Goal: Answer question/provide support: Share knowledge or assist other users

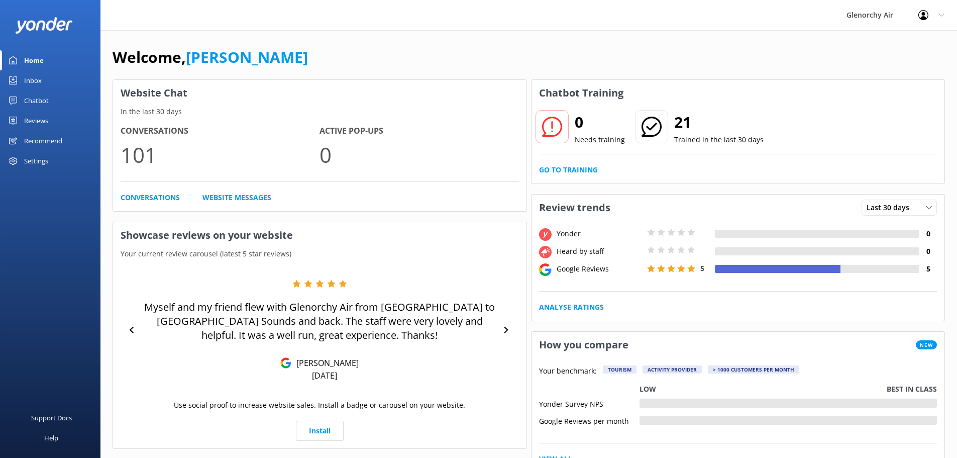
click at [55, 82] on link "Inbox" at bounding box center [50, 80] width 100 height 20
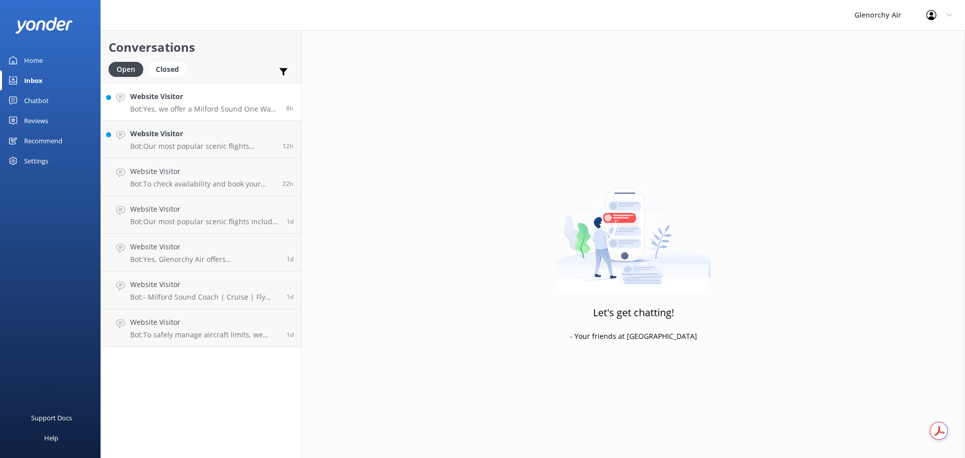
click at [202, 109] on p "Bot: Yes, we offer a Milford Sound One Way Flight from [GEOGRAPHIC_DATA]. You c…" at bounding box center [204, 108] width 148 height 9
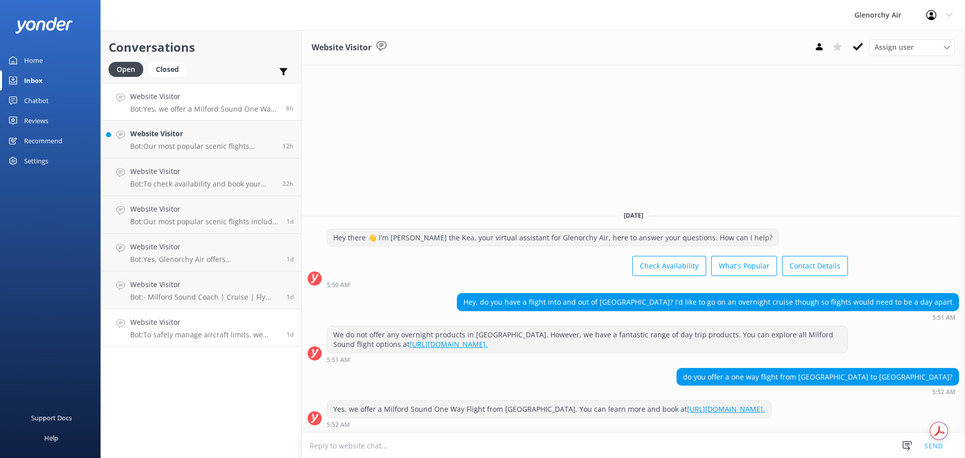
click at [185, 323] on h4 "Website Visitor" at bounding box center [204, 321] width 149 height 11
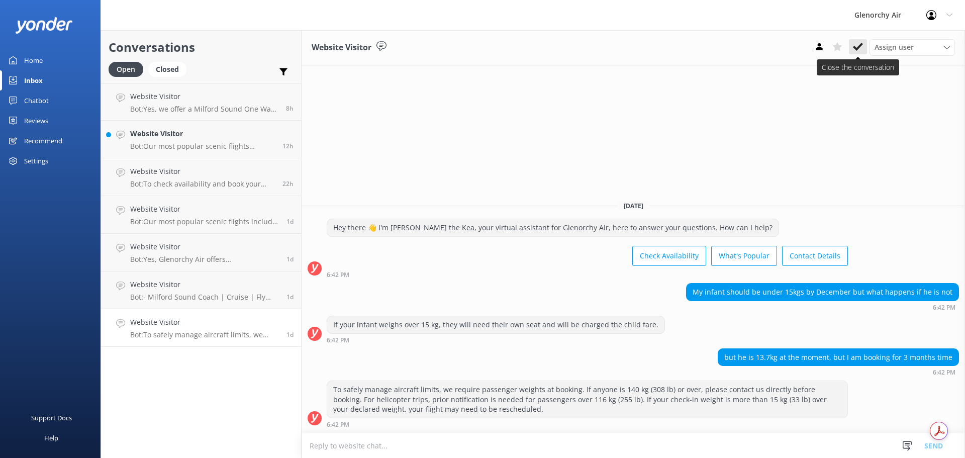
click at [857, 43] on icon at bounding box center [858, 47] width 10 height 10
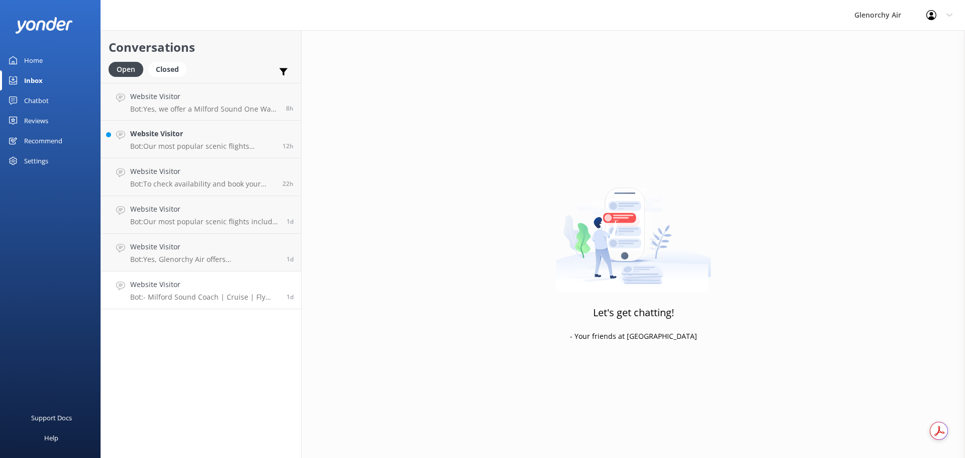
click at [203, 303] on link "Website Visitor Bot: - Milford Sound Coach | Cruise | Fly trips depart with the…" at bounding box center [201, 290] width 200 height 38
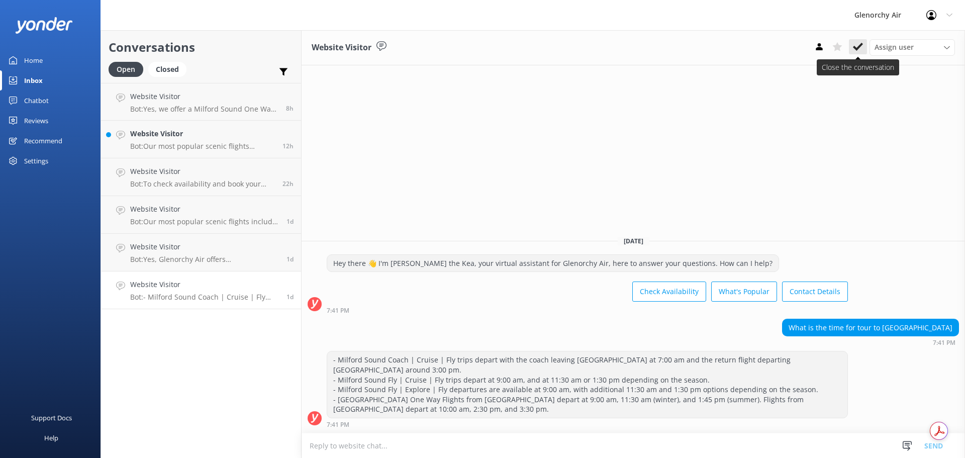
click at [858, 43] on icon at bounding box center [858, 47] width 10 height 10
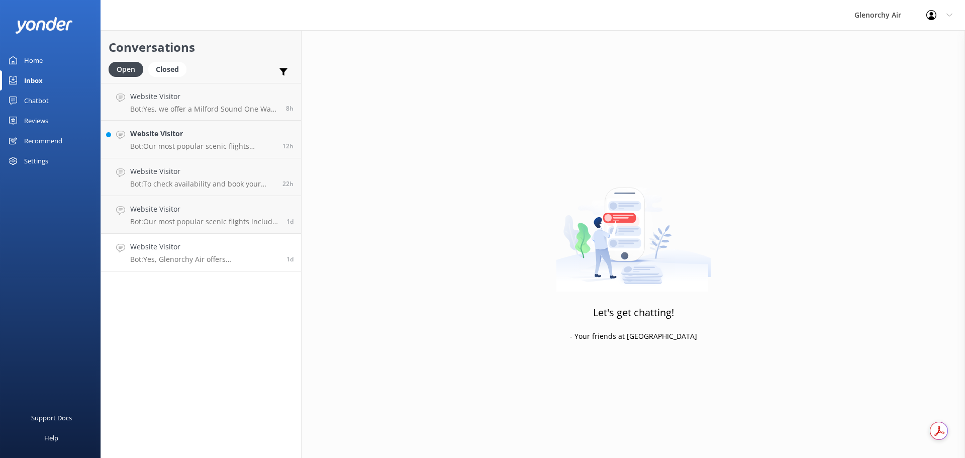
click at [153, 258] on p "Bot: Yes, Glenorchy Air offers [GEOGRAPHIC_DATA] One Way Flights from [GEOGRAPH…" at bounding box center [204, 259] width 149 height 9
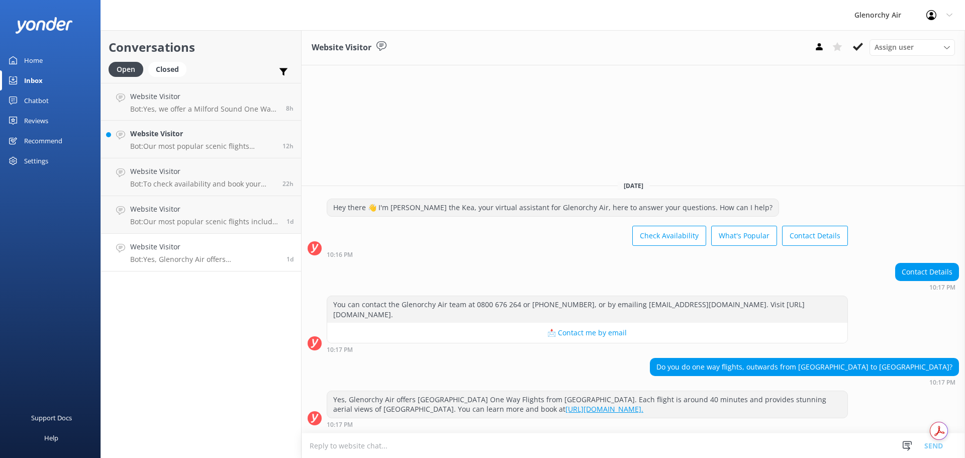
click at [846, 50] on div "Assign user [PERSON_NAME] [PERSON_NAME] [PERSON_NAME] Customer Service Team" at bounding box center [882, 47] width 145 height 16
click at [852, 50] on button at bounding box center [857, 46] width 18 height 15
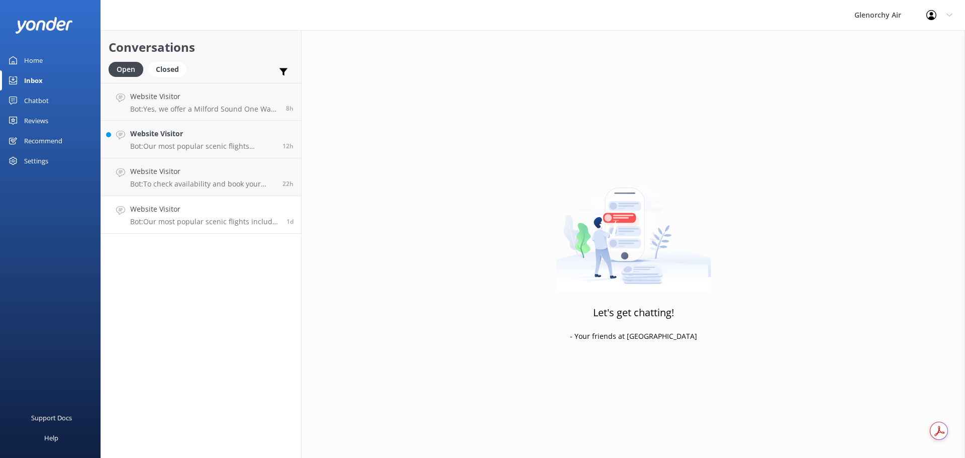
click at [191, 218] on p "Bot: Our most popular scenic flights include: - Milford Sound Fly | Cruise | Fl…" at bounding box center [204, 221] width 149 height 9
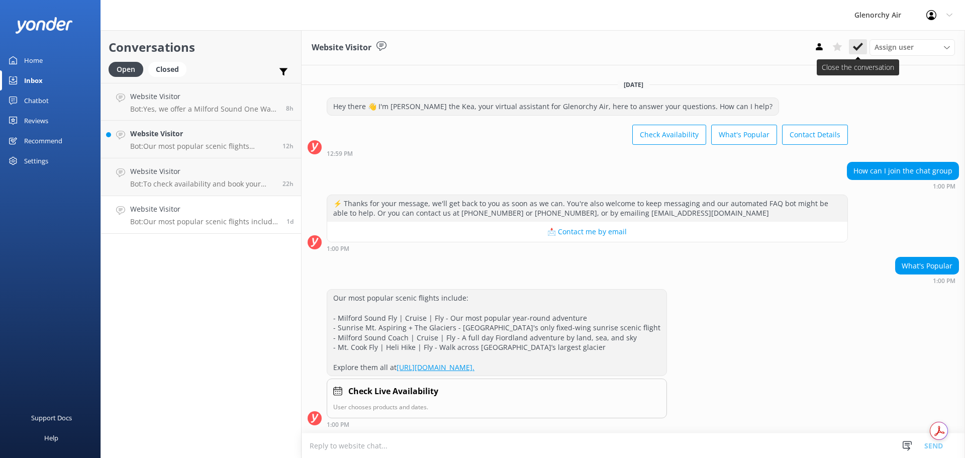
click at [861, 49] on icon at bounding box center [858, 47] width 10 height 10
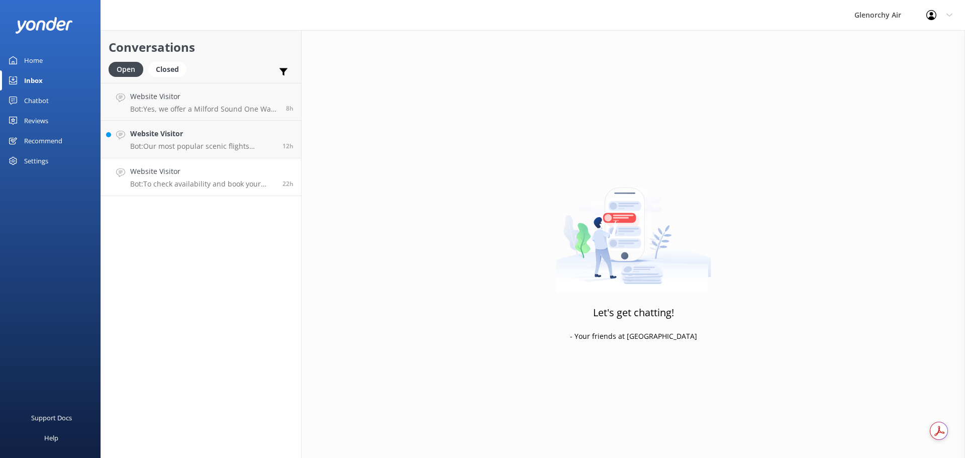
click at [180, 172] on h4 "Website Visitor" at bounding box center [202, 171] width 145 height 11
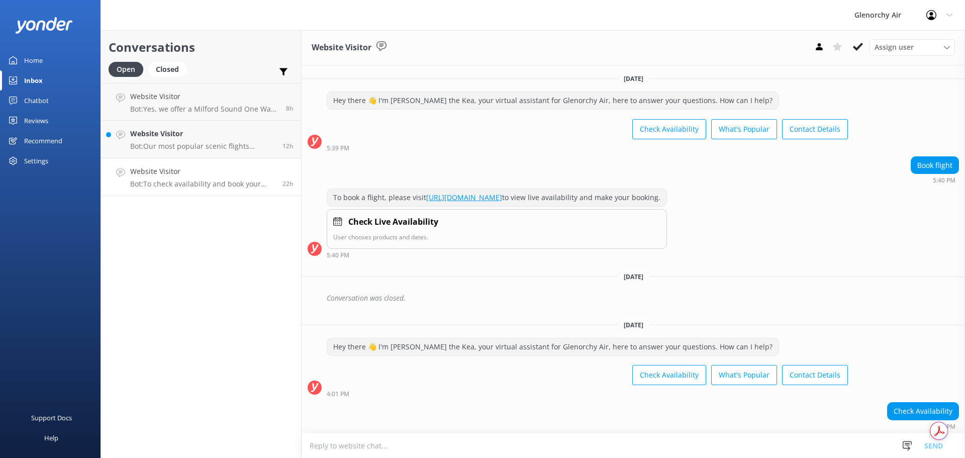
scroll to position [76, 0]
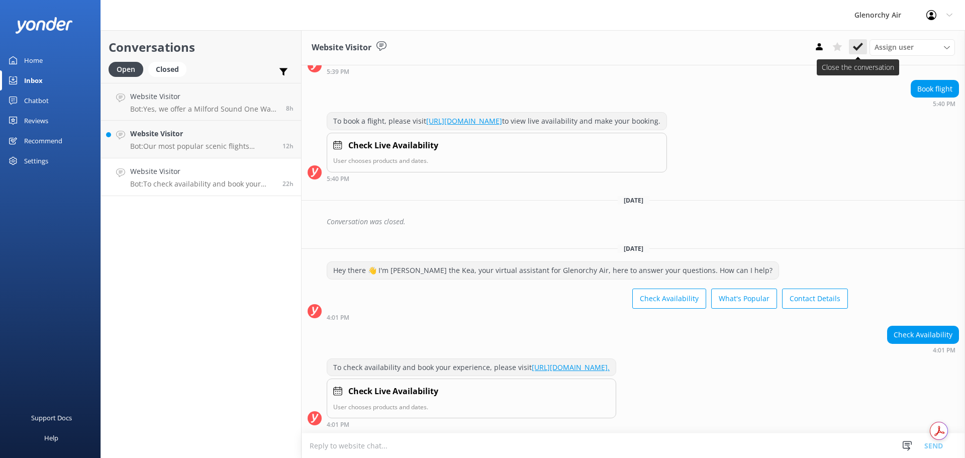
click at [860, 52] on button at bounding box center [857, 46] width 18 height 15
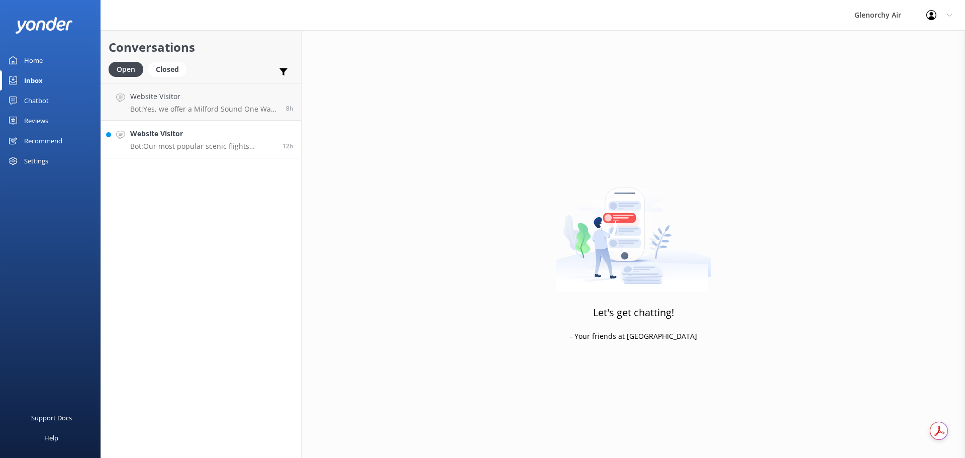
click at [184, 127] on link "Website Visitor Bot: Our most popular scenic flights include: - Milford Sound F…" at bounding box center [201, 140] width 200 height 38
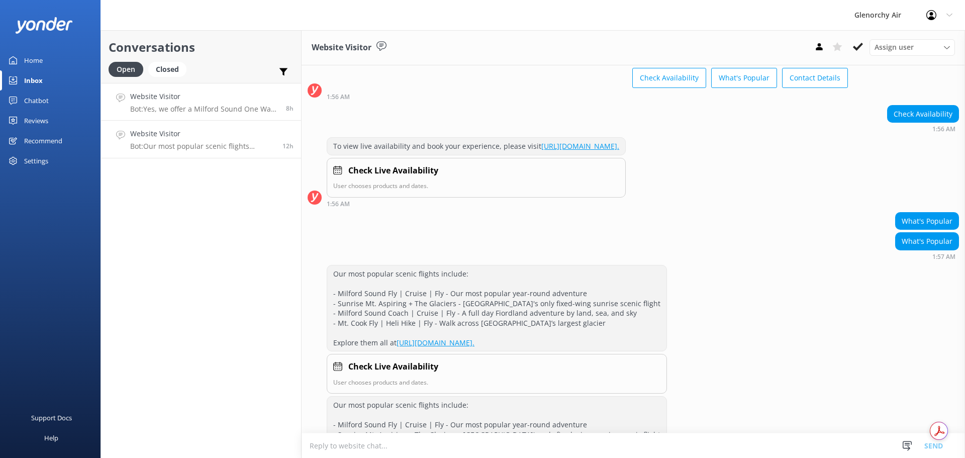
scroll to position [158, 0]
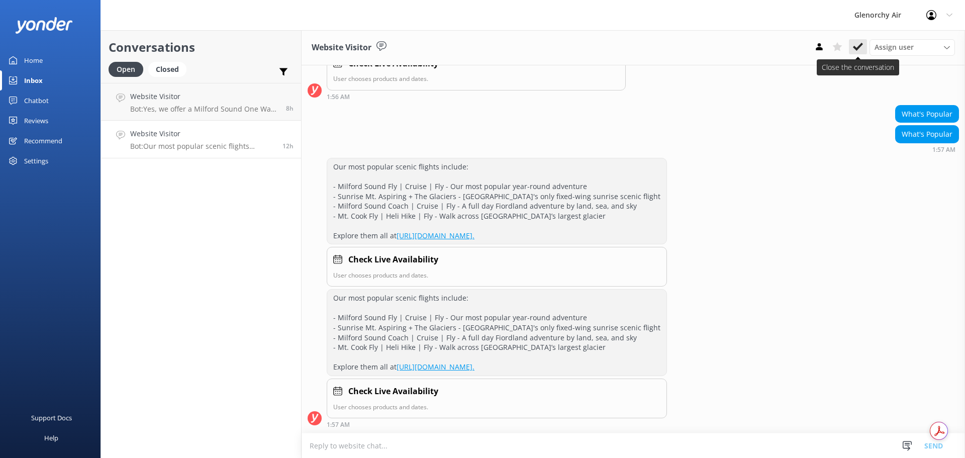
click at [855, 46] on icon at bounding box center [858, 47] width 10 height 10
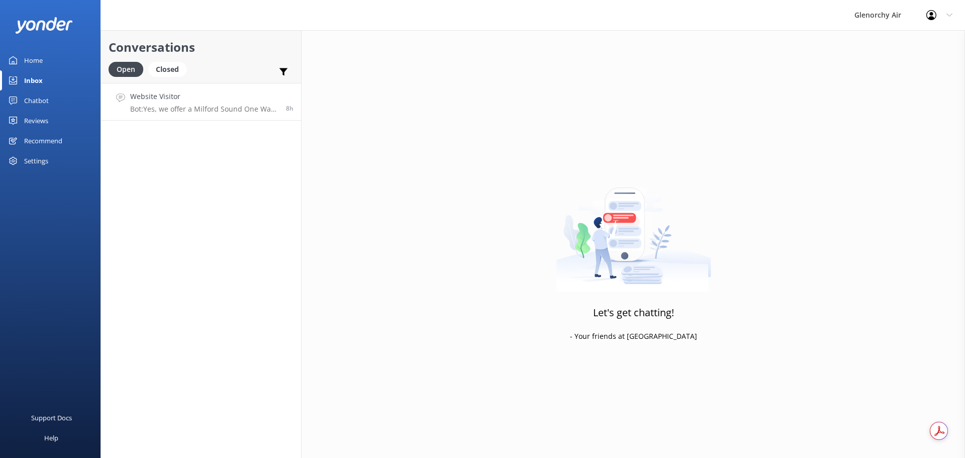
click at [173, 100] on h4 "Website Visitor" at bounding box center [204, 96] width 148 height 11
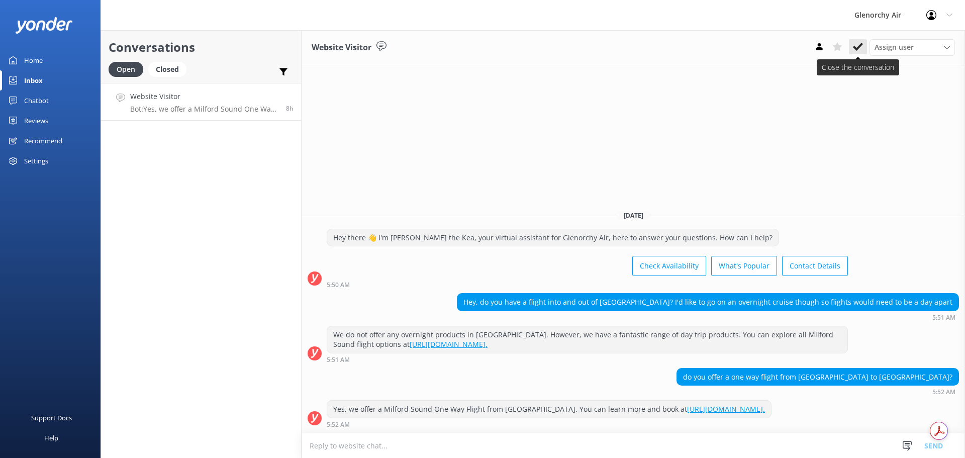
click at [854, 46] on icon at bounding box center [858, 47] width 10 height 10
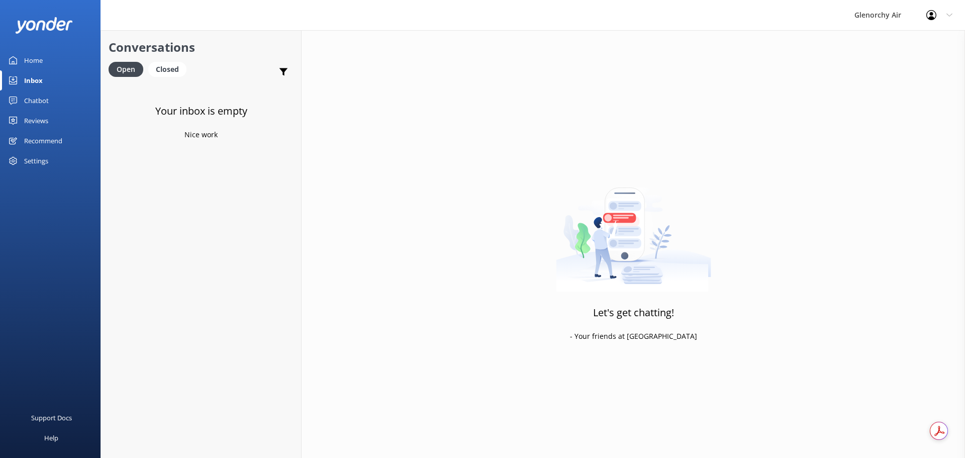
click at [47, 39] on div at bounding box center [50, 25] width 70 height 30
click at [25, 71] on div "Inbox" at bounding box center [33, 80] width 19 height 20
click at [27, 60] on div "Home" at bounding box center [33, 60] width 19 height 20
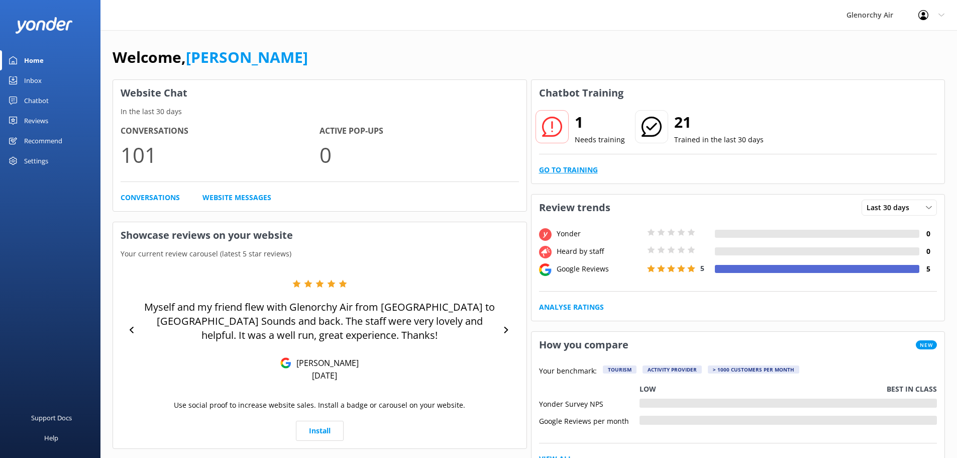
click at [571, 165] on link "Go to Training" at bounding box center [568, 169] width 59 height 11
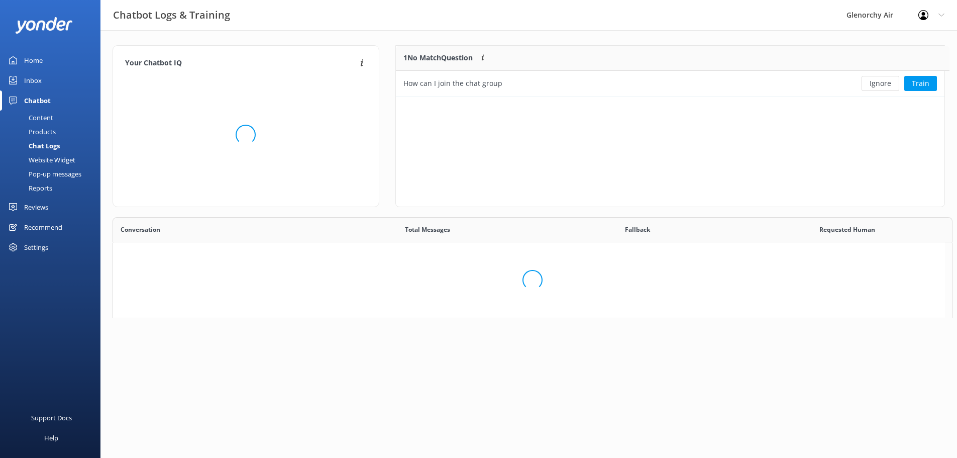
scroll to position [43, 541]
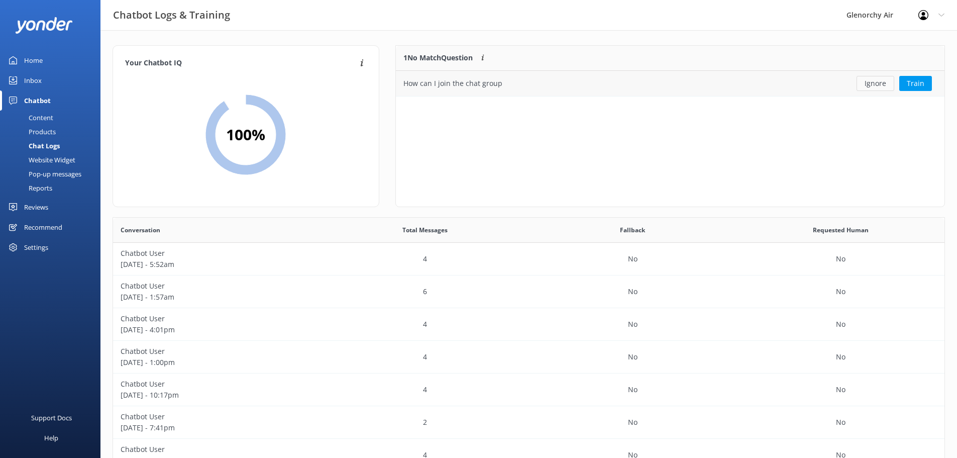
click at [880, 82] on button "Ignore" at bounding box center [876, 83] width 38 height 15
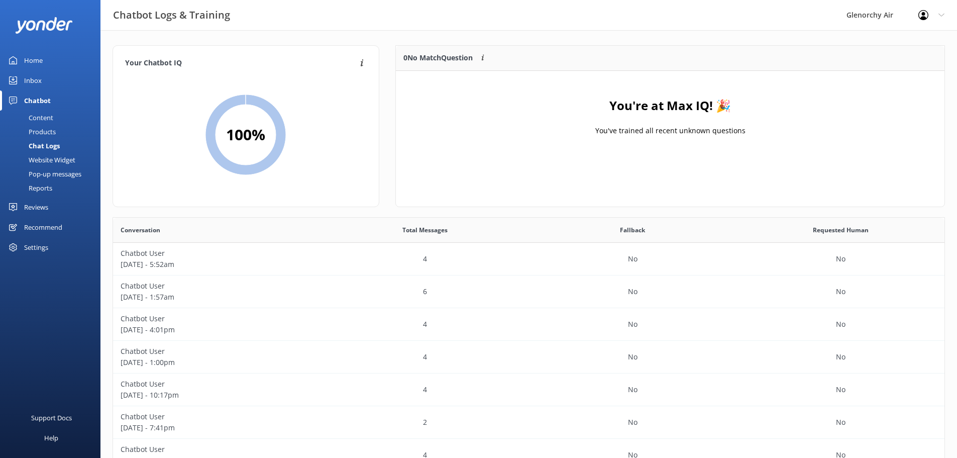
click at [40, 59] on div "Home" at bounding box center [33, 60] width 19 height 20
